Goal: Task Accomplishment & Management: Use online tool/utility

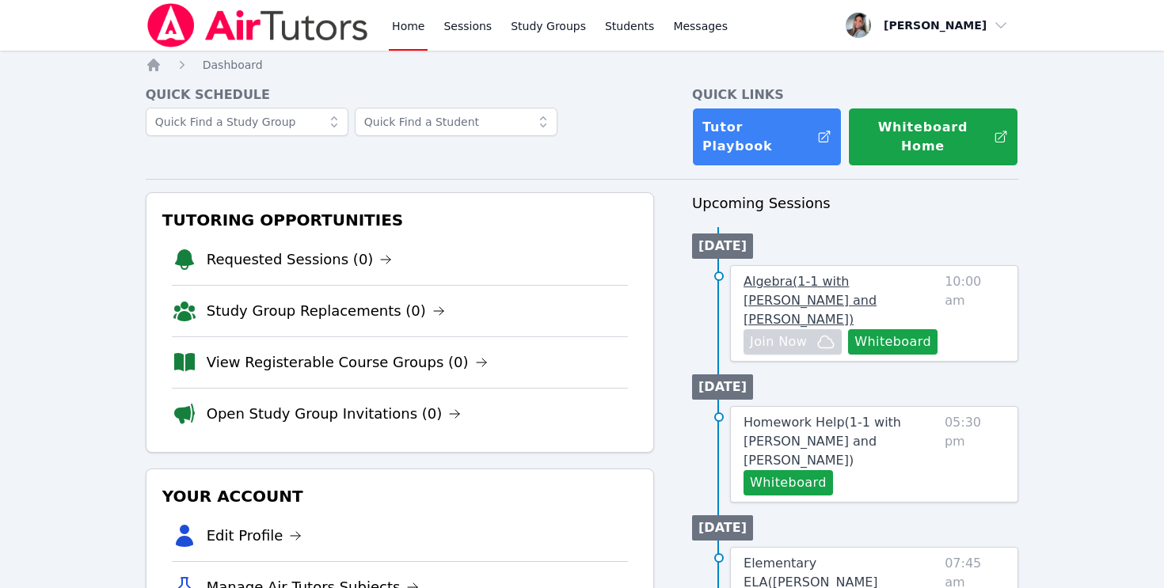
click at [816, 274] on span "Algebra ( 1-1 with [PERSON_NAME] and [PERSON_NAME] )" at bounding box center [810, 300] width 133 height 53
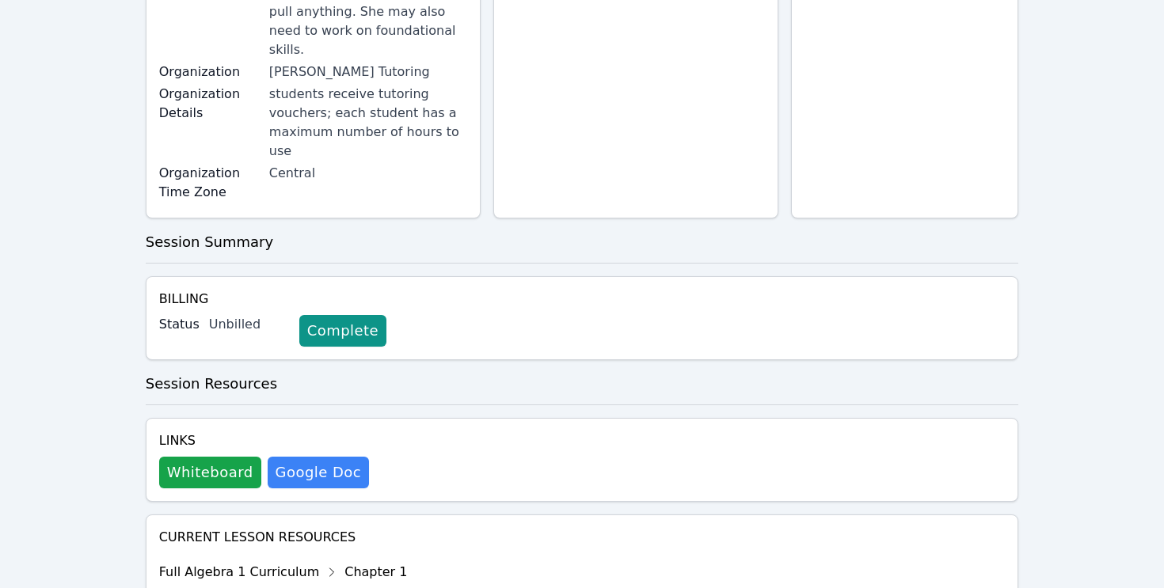
scroll to position [409, 0]
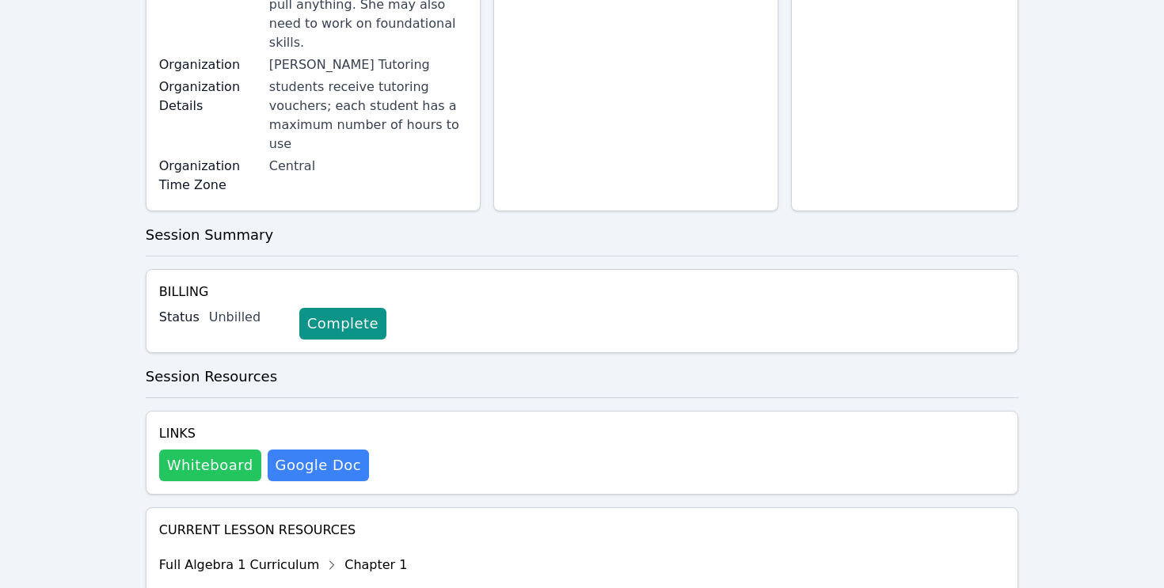
click at [226, 450] on button "Whiteboard" at bounding box center [210, 466] width 102 height 32
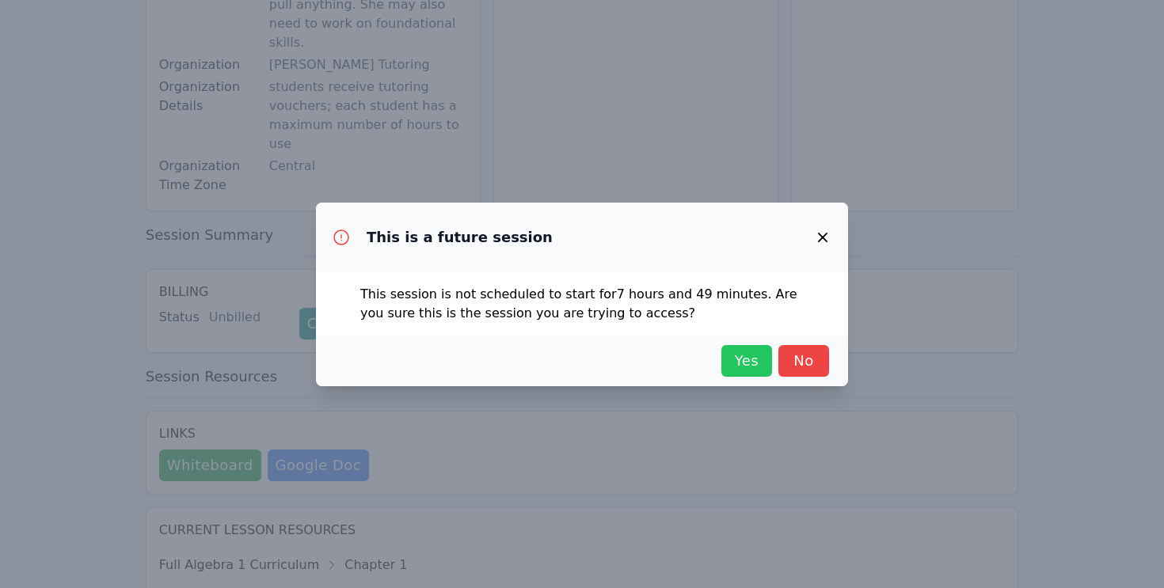
click at [734, 363] on span "Yes" at bounding box center [746, 361] width 35 height 22
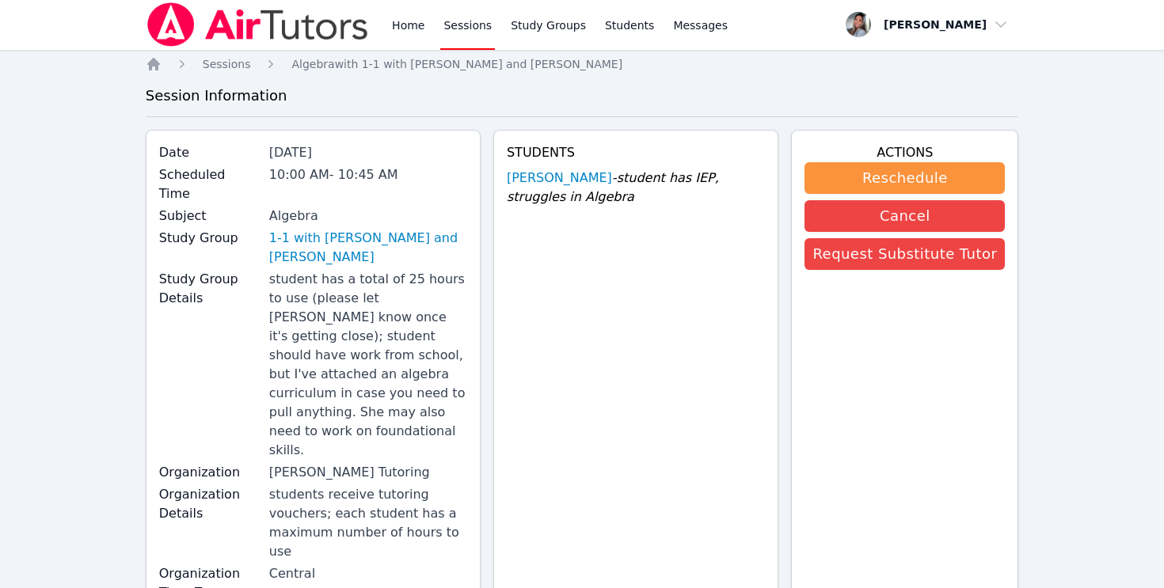
scroll to position [0, 0]
click at [394, 27] on link "Home" at bounding box center [408, 25] width 39 height 51
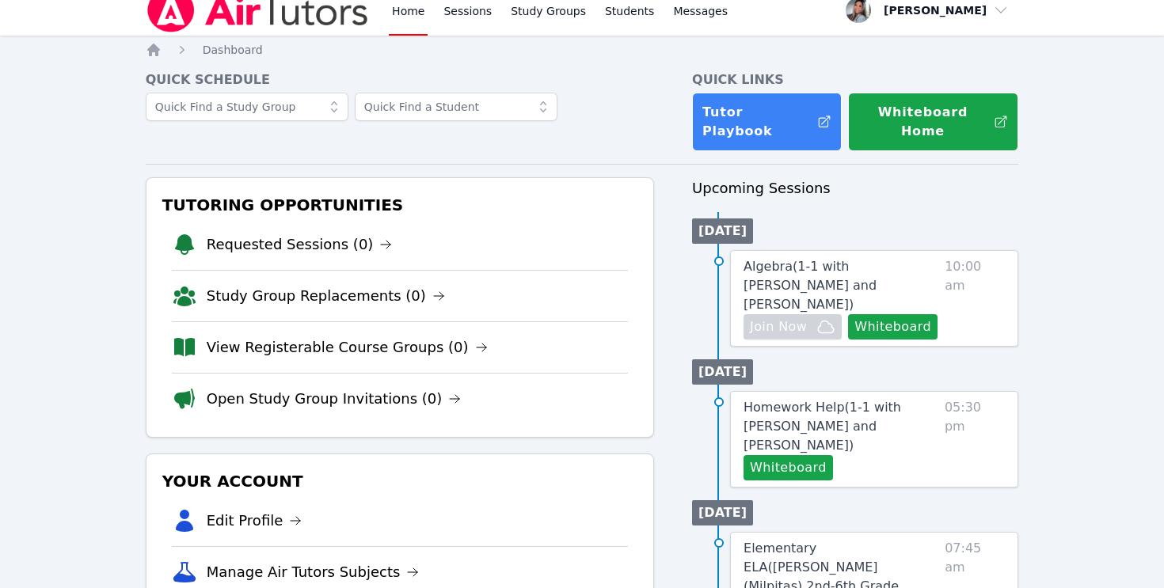
scroll to position [7, 0]
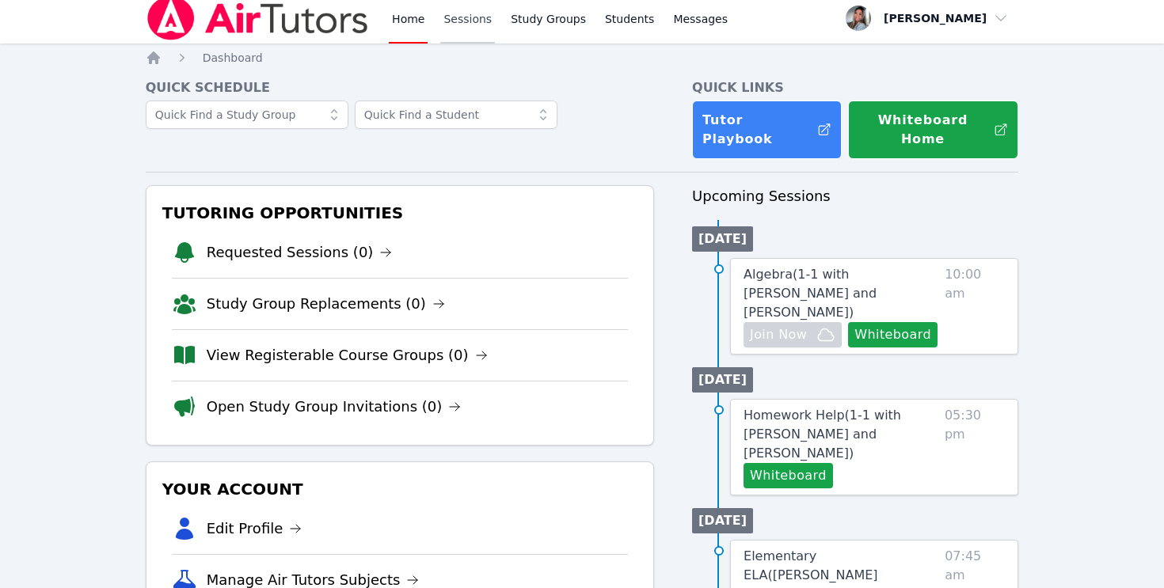
click at [470, 29] on link "Sessions" at bounding box center [467, 18] width 55 height 51
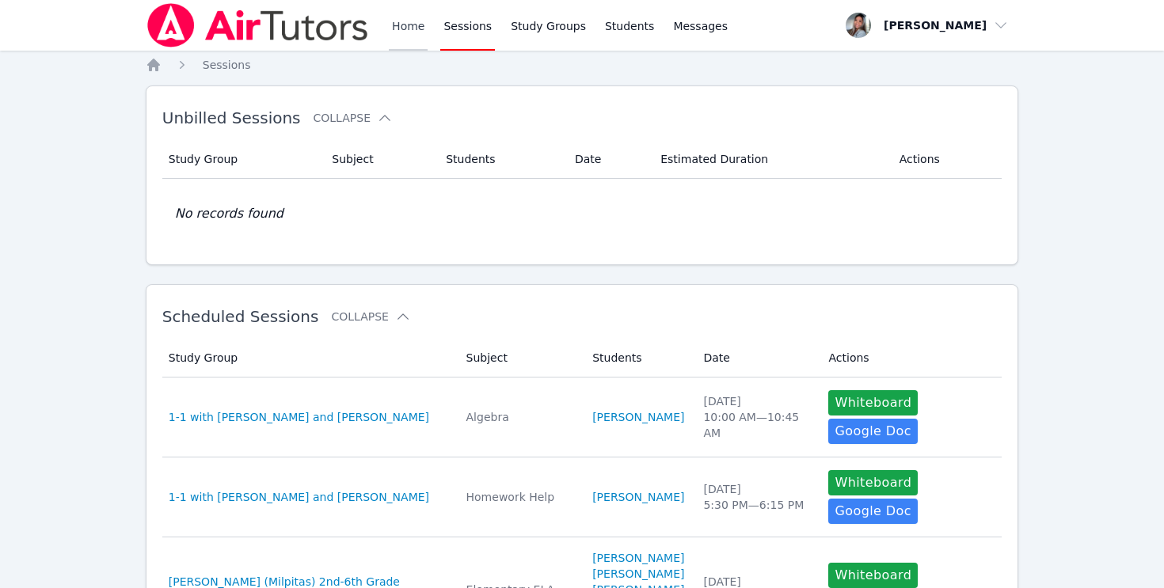
click at [413, 30] on link "Home" at bounding box center [408, 25] width 39 height 51
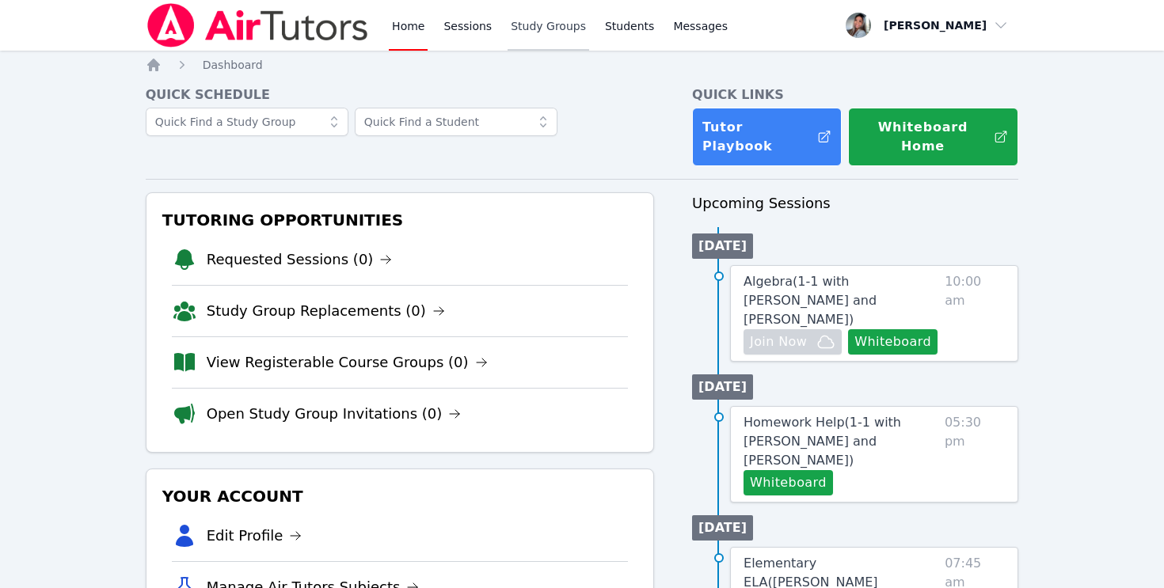
click at [529, 32] on link "Study Groups" at bounding box center [549, 25] width 82 height 51
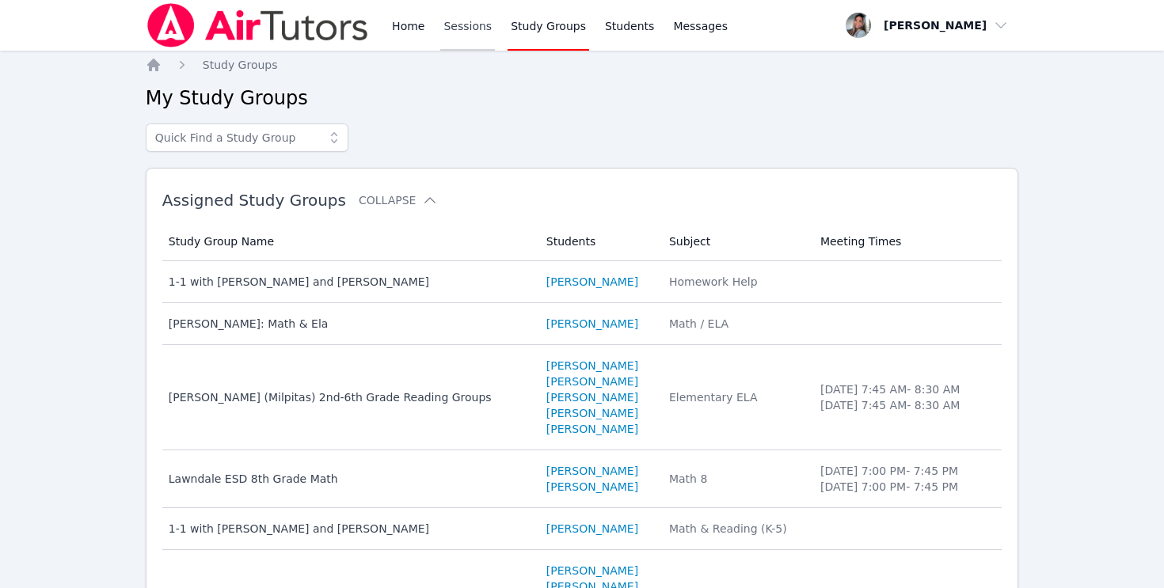
click at [460, 33] on link "Sessions" at bounding box center [467, 25] width 55 height 51
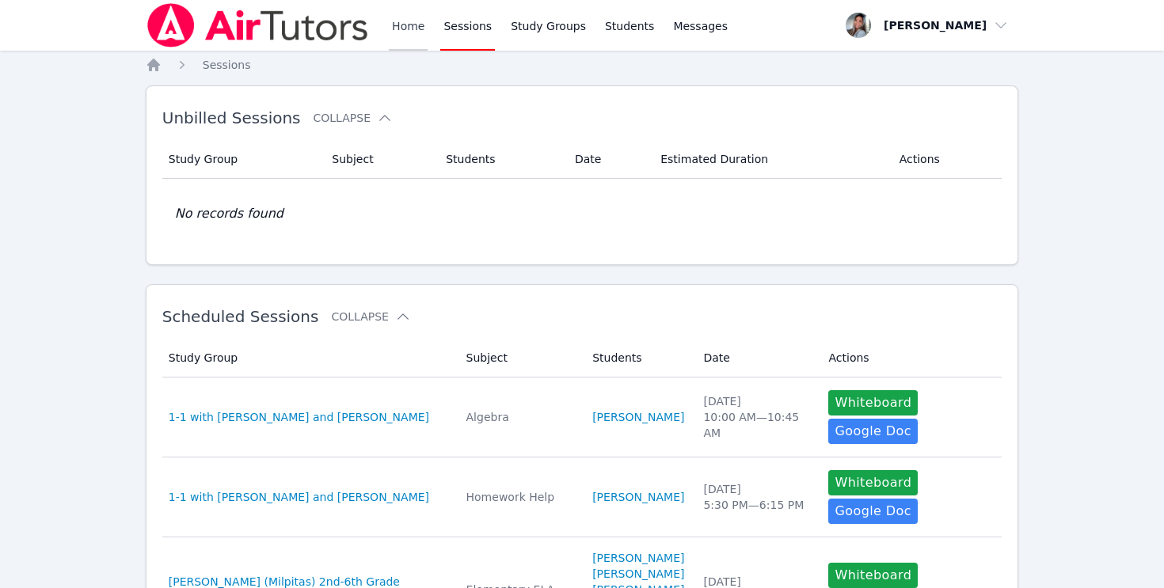
click at [409, 30] on link "Home" at bounding box center [408, 25] width 39 height 51
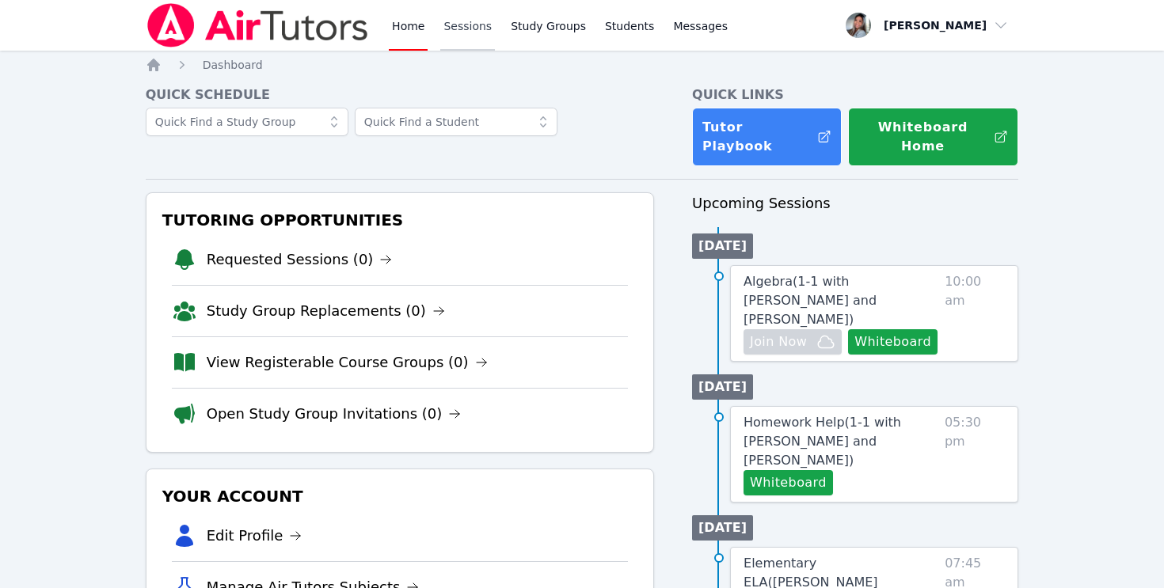
click at [470, 30] on link "Sessions" at bounding box center [467, 25] width 55 height 51
